Goal: Task Accomplishment & Management: Use online tool/utility

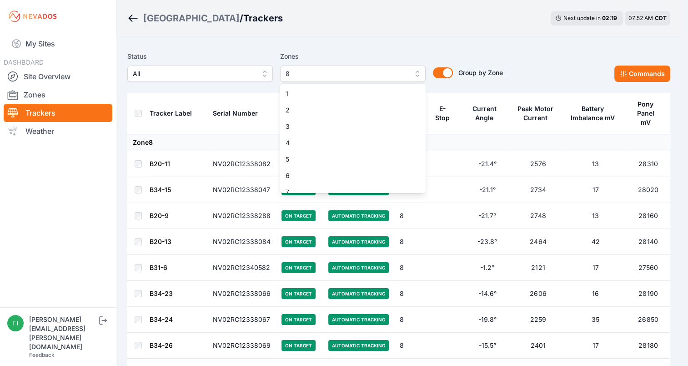
click at [382, 67] on button "8" at bounding box center [353, 73] width 146 height 16
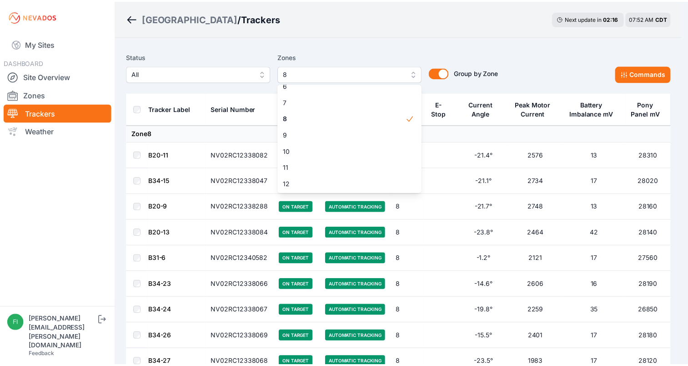
scroll to position [99, 0]
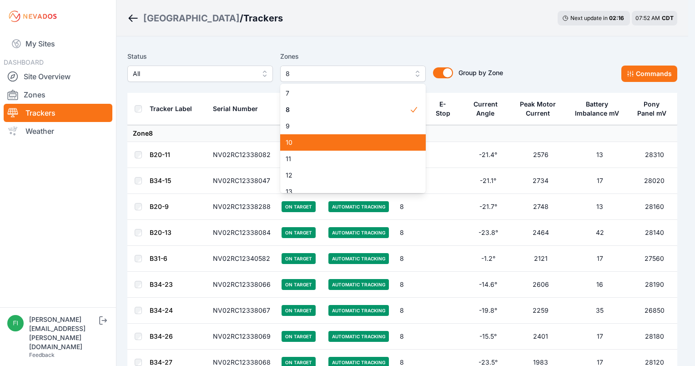
click at [402, 141] on span "10" at bounding box center [348, 142] width 124 height 9
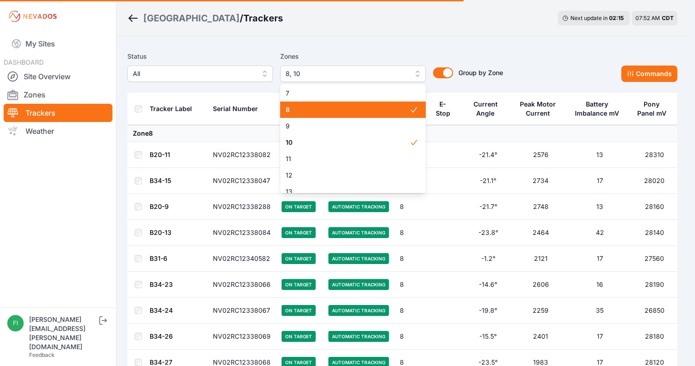
click at [400, 110] on span "8" at bounding box center [348, 109] width 124 height 9
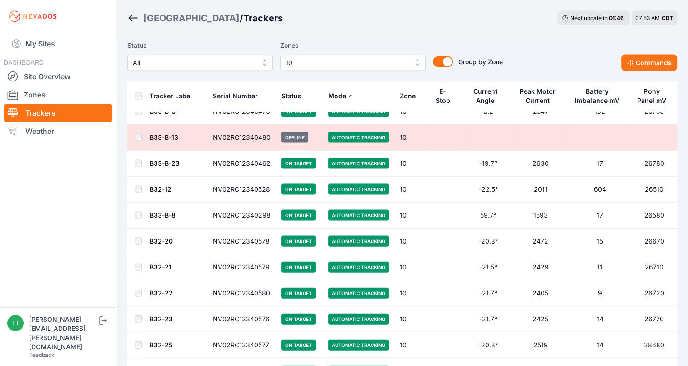
scroll to position [1904, 0]
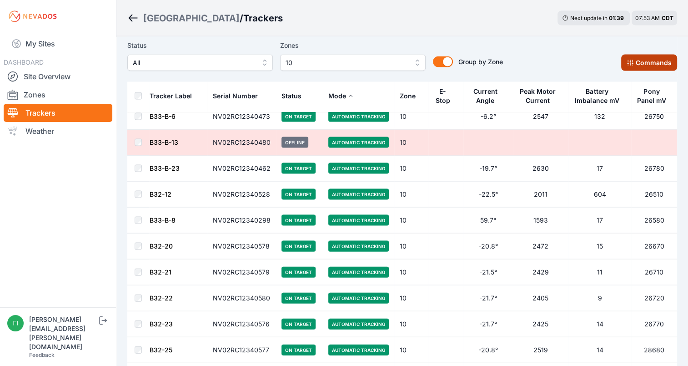
click at [628, 65] on icon at bounding box center [630, 62] width 7 height 7
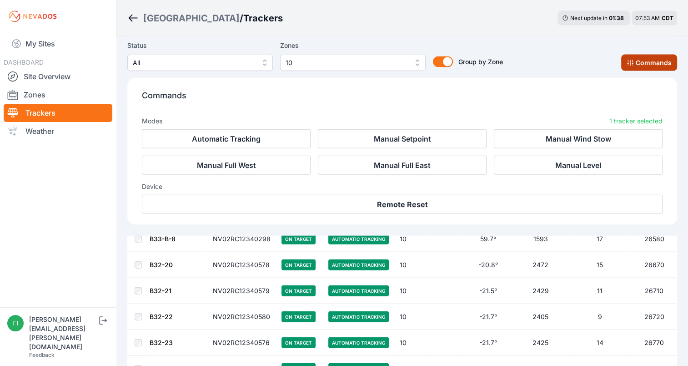
scroll to position [2057, 0]
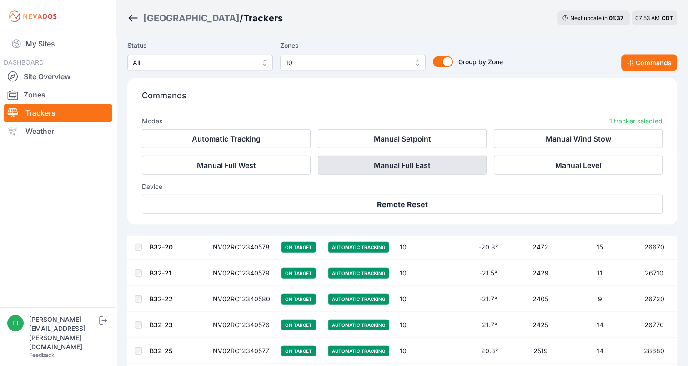
click at [440, 171] on button "Manual Full East" at bounding box center [402, 165] width 169 height 19
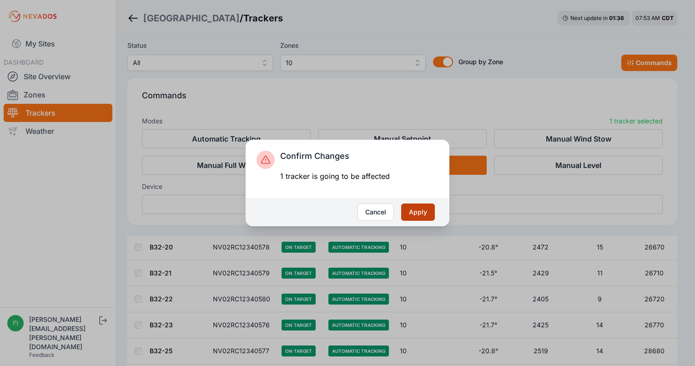
click at [419, 216] on button "Apply" at bounding box center [418, 211] width 34 height 17
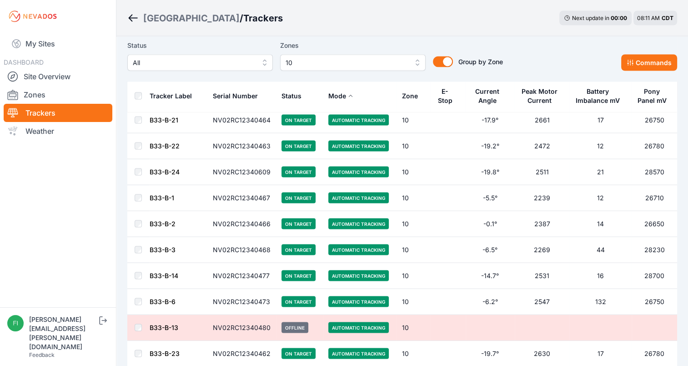
scroll to position [1763, 0]
